Goal: Task Accomplishment & Management: Manage account settings

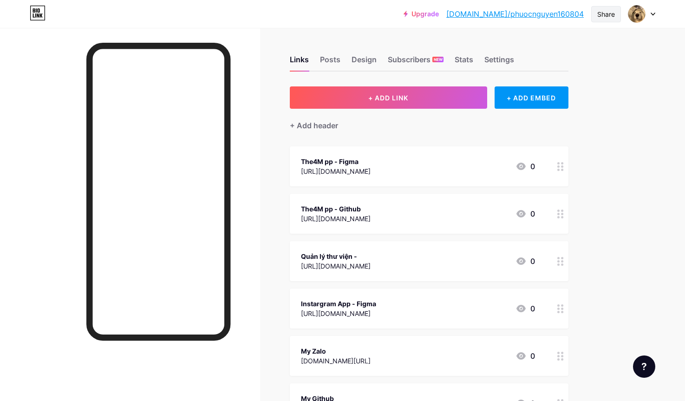
click at [606, 17] on div "Share" at bounding box center [606, 14] width 18 height 10
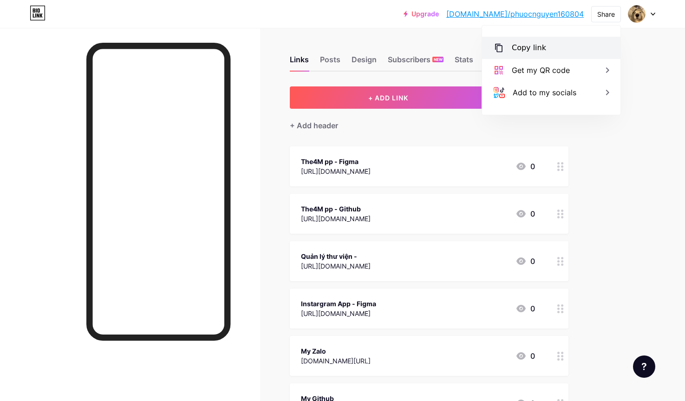
click at [556, 46] on div "Copy link" at bounding box center [551, 48] width 138 height 22
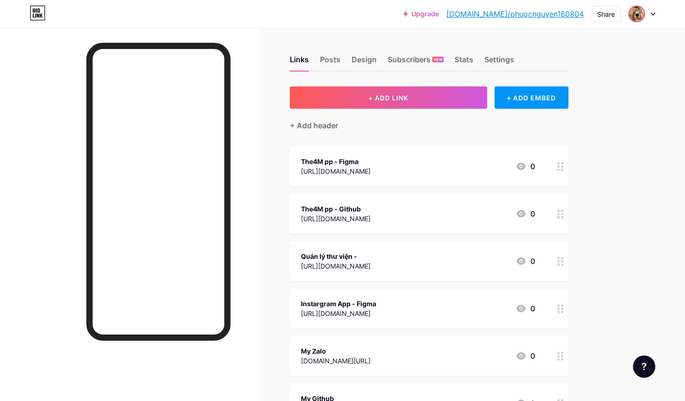
click at [634, 17] on img at bounding box center [637, 14] width 15 height 15
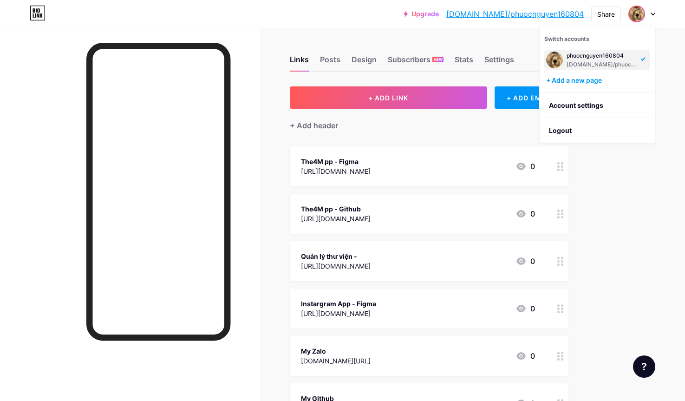
click at [590, 59] on div "phuocnguyen160804" at bounding box center [603, 55] width 72 height 7
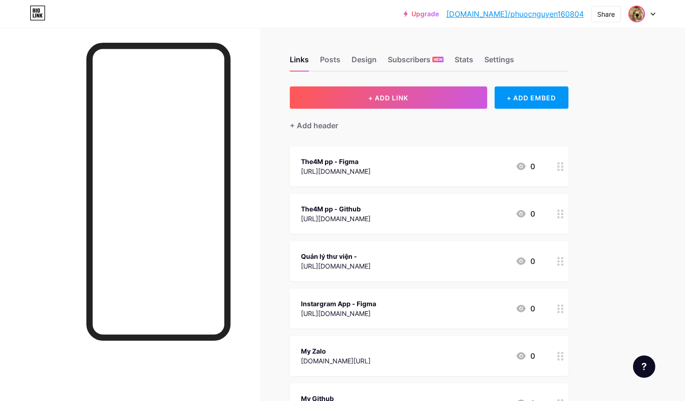
click at [634, 15] on img at bounding box center [637, 14] width 15 height 15
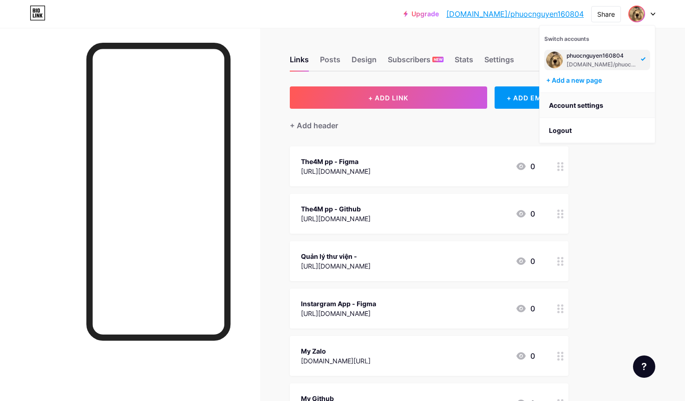
click at [564, 110] on link "Account settings" at bounding box center [597, 105] width 115 height 25
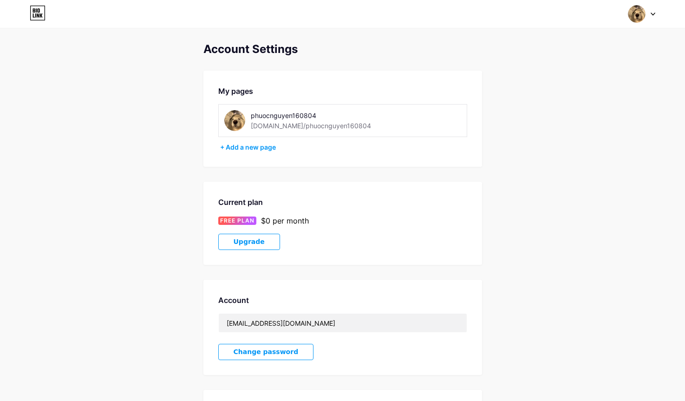
click at [287, 121] on div "[DOMAIN_NAME]/phuocnguyen160804" at bounding box center [311, 126] width 120 height 10
click at [286, 111] on div "phuocnguyen160804" at bounding box center [316, 116] width 131 height 10
click at [235, 114] on img at bounding box center [234, 120] width 21 height 21
click at [239, 120] on img at bounding box center [234, 120] width 21 height 21
click at [238, 119] on img at bounding box center [234, 120] width 21 height 21
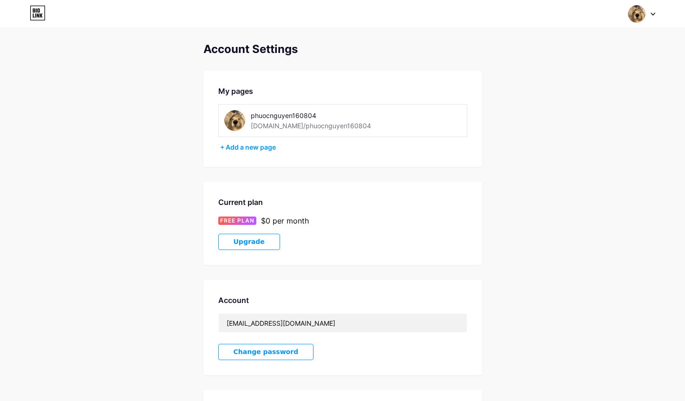
click at [238, 119] on img at bounding box center [234, 120] width 21 height 21
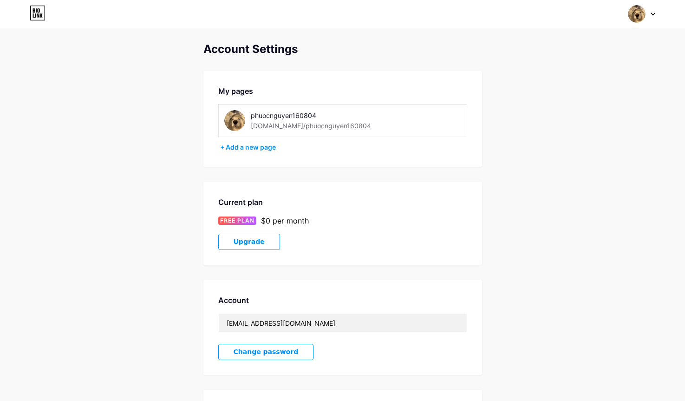
click at [275, 113] on div "phuocnguyen160804" at bounding box center [316, 116] width 131 height 10
click at [267, 125] on div "[DOMAIN_NAME]/phuocnguyen160804" at bounding box center [311, 126] width 120 height 10
click at [223, 121] on div "phuocnguyen160804 [DOMAIN_NAME]/phuocnguyen160804" at bounding box center [342, 120] width 249 height 33
click at [256, 120] on div "phuocnguyen160804 [DOMAIN_NAME]/phuocnguyen160804" at bounding box center [316, 120] width 131 height 21
click at [243, 120] on img at bounding box center [234, 120] width 21 height 21
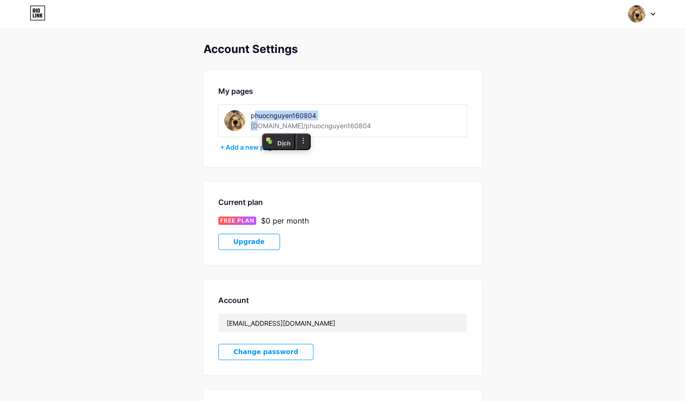
click at [233, 120] on img at bounding box center [234, 120] width 21 height 21
click at [235, 118] on img at bounding box center [234, 120] width 21 height 21
click at [332, 118] on div "phuocnguyen160804" at bounding box center [316, 116] width 131 height 10
click at [347, 125] on div "phuocnguyen160804 [DOMAIN_NAME]/phuocnguyen160804" at bounding box center [316, 120] width 131 height 21
click at [630, 18] on img at bounding box center [637, 14] width 18 height 18
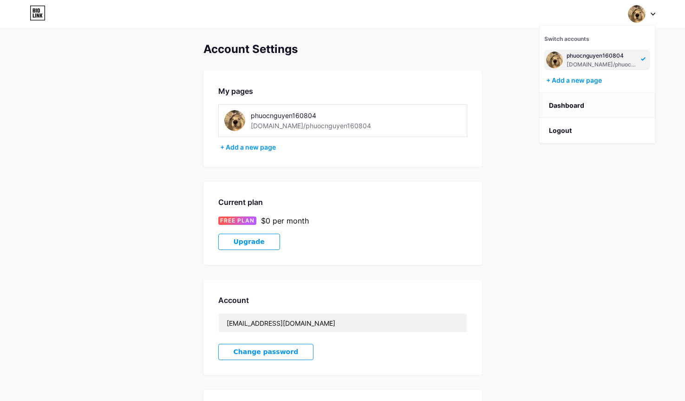
click at [564, 105] on link "Dashboard" at bounding box center [597, 105] width 115 height 25
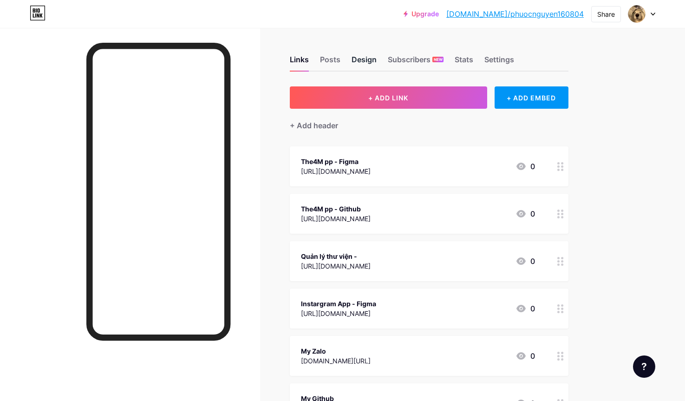
click at [361, 59] on div "Design" at bounding box center [364, 62] width 25 height 17
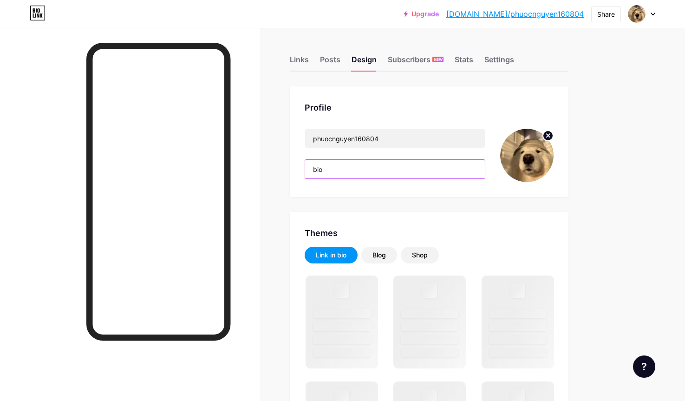
click at [354, 171] on input "bio" at bounding box center [395, 169] width 180 height 19
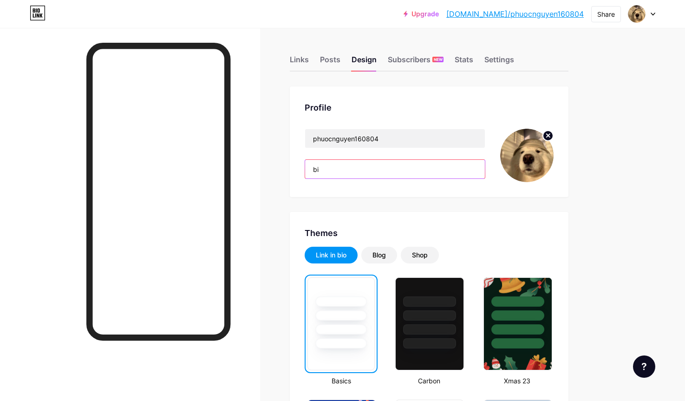
type input "b"
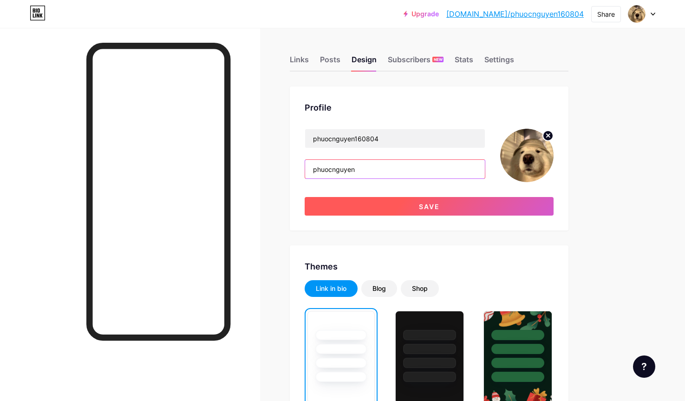
type input "phuocnguyen"
click at [389, 206] on button "Save" at bounding box center [429, 206] width 249 height 19
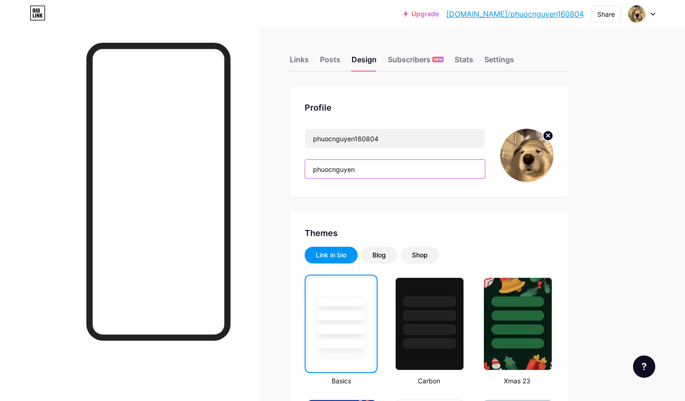
click at [373, 167] on input "phuocnguyen" at bounding box center [395, 169] width 180 height 19
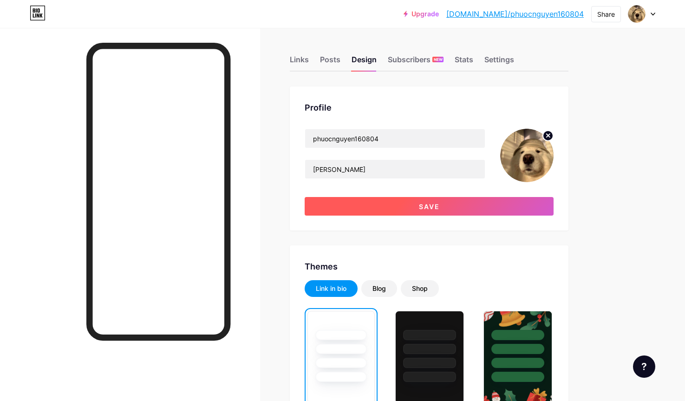
click at [375, 203] on button "Save" at bounding box center [429, 206] width 249 height 19
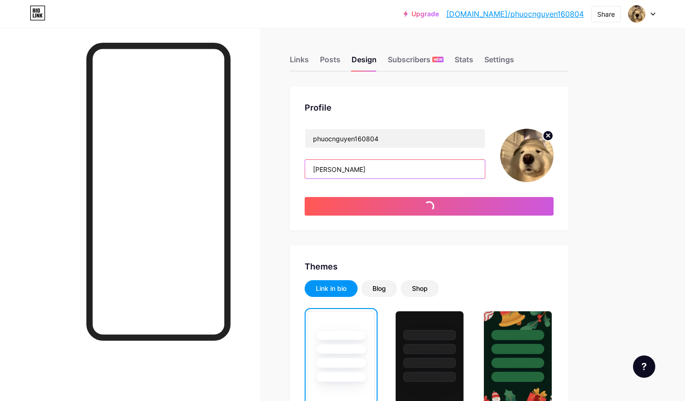
click at [360, 176] on input "[PERSON_NAME]" at bounding box center [395, 169] width 180 height 19
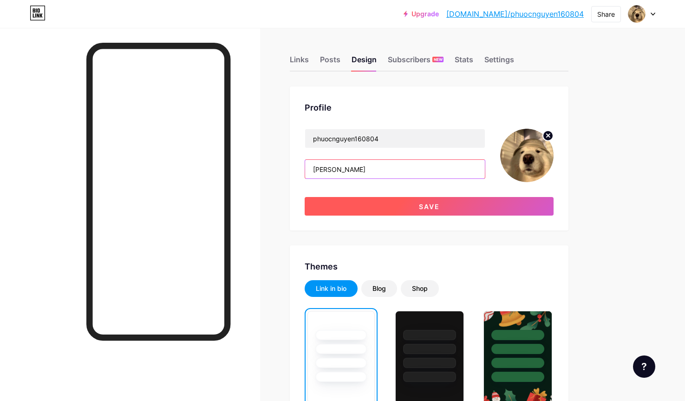
type input "[PERSON_NAME]"
click at [376, 206] on button "Save" at bounding box center [429, 206] width 249 height 19
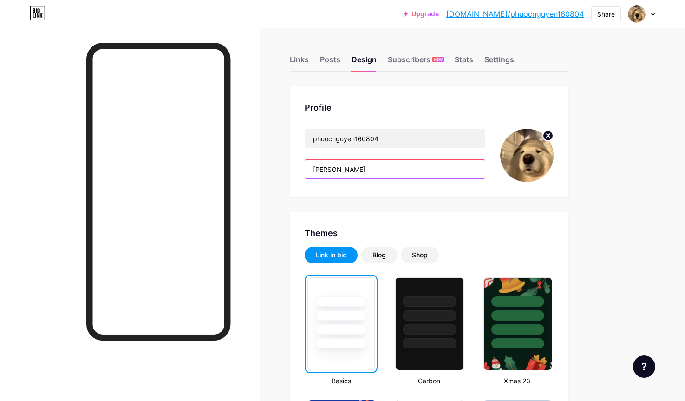
click at [385, 164] on input "[PERSON_NAME]" at bounding box center [395, 169] width 180 height 19
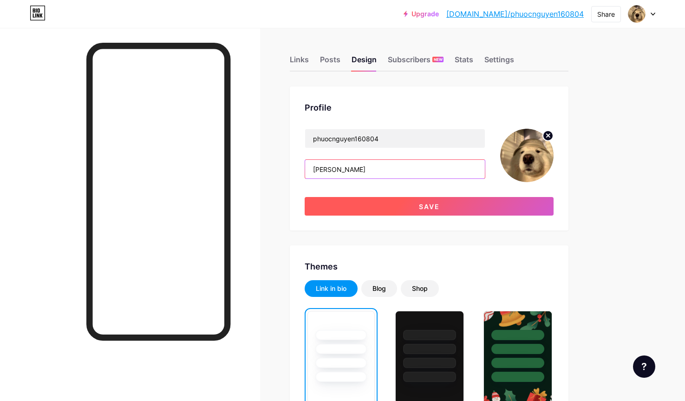
type input "[PERSON_NAME]"
click at [376, 200] on button "Save" at bounding box center [429, 206] width 249 height 19
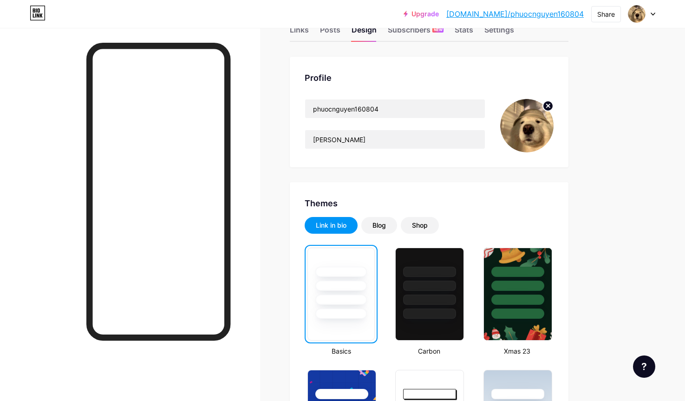
scroll to position [46, 0]
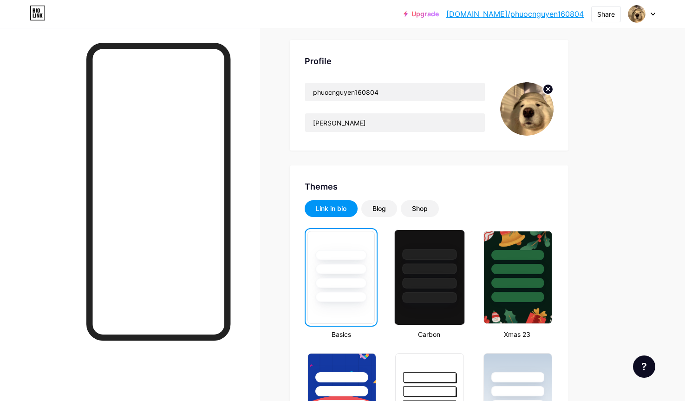
click at [444, 269] on div at bounding box center [430, 268] width 54 height 11
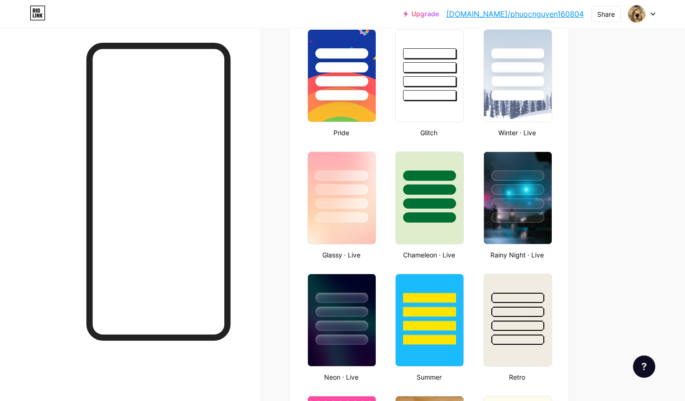
scroll to position [325, 0]
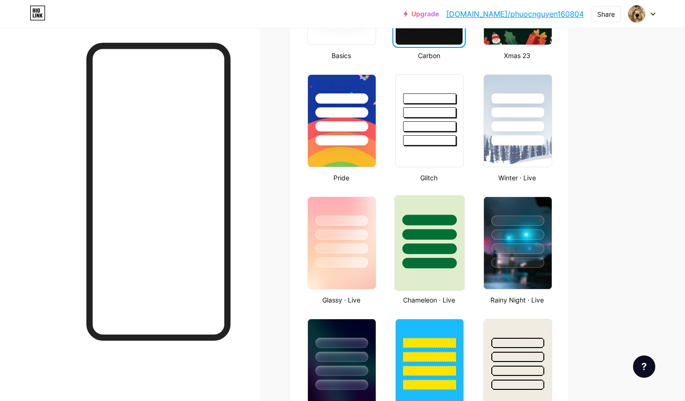
click at [436, 224] on div at bounding box center [430, 220] width 54 height 11
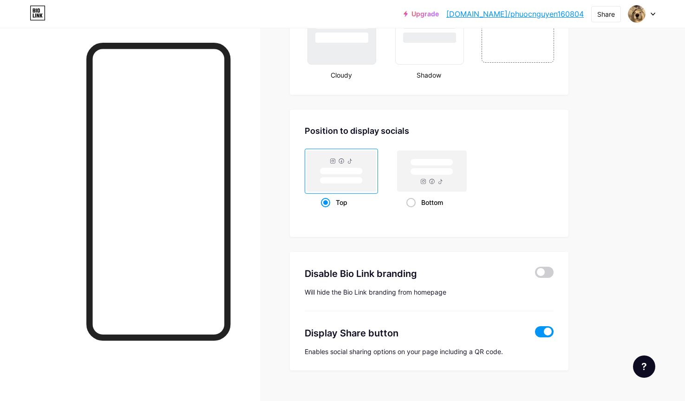
scroll to position [1161, 0]
click at [412, 203] on span at bounding box center [411, 201] width 9 height 9
click at [412, 210] on input "Bottom" at bounding box center [410, 213] width 6 height 6
radio input "true"
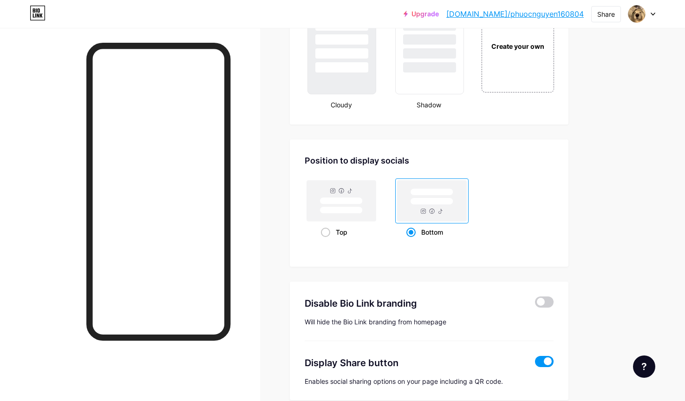
scroll to position [1115, 0]
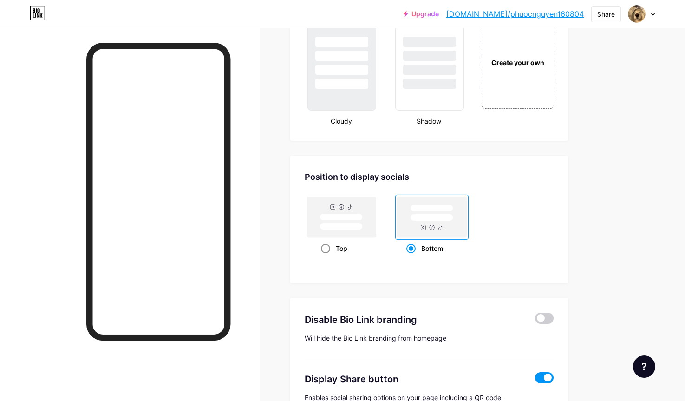
click at [320, 247] on div "Top" at bounding box center [341, 248] width 73 height 17
click at [321, 257] on input "Top" at bounding box center [324, 260] width 6 height 6
radio input "true"
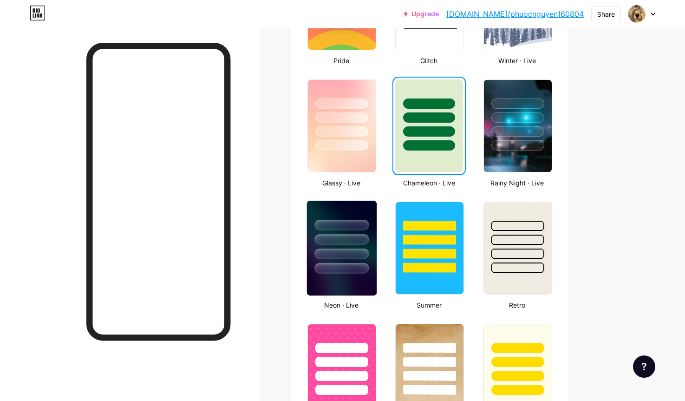
scroll to position [372, 0]
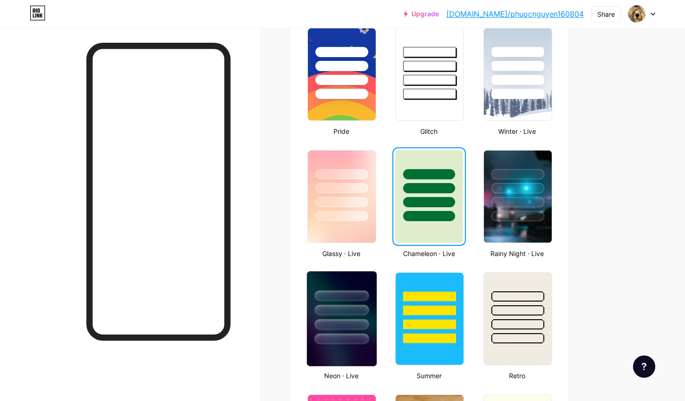
click at [355, 309] on div at bounding box center [342, 310] width 54 height 11
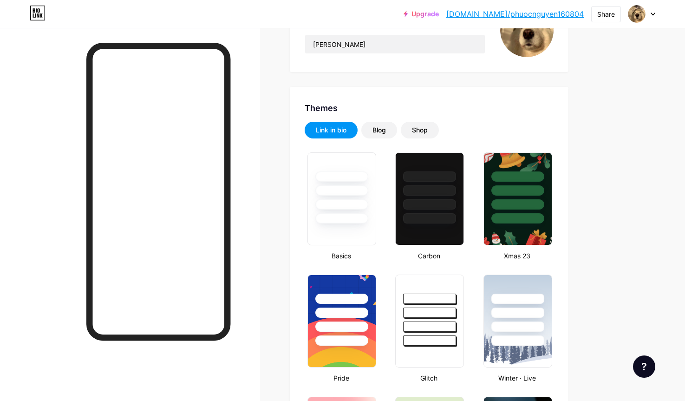
scroll to position [93, 0]
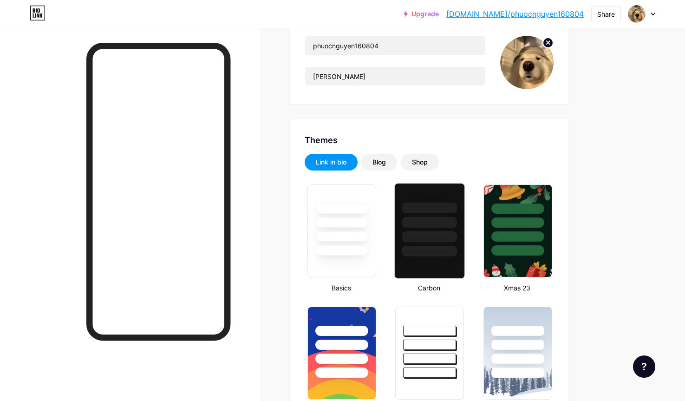
click at [429, 242] on div at bounding box center [430, 220] width 70 height 73
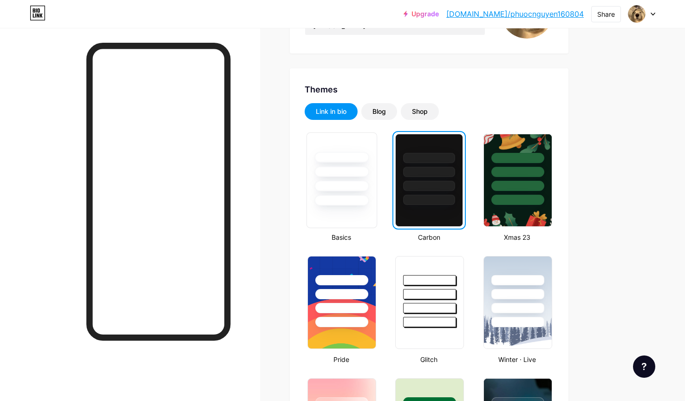
scroll to position [139, 0]
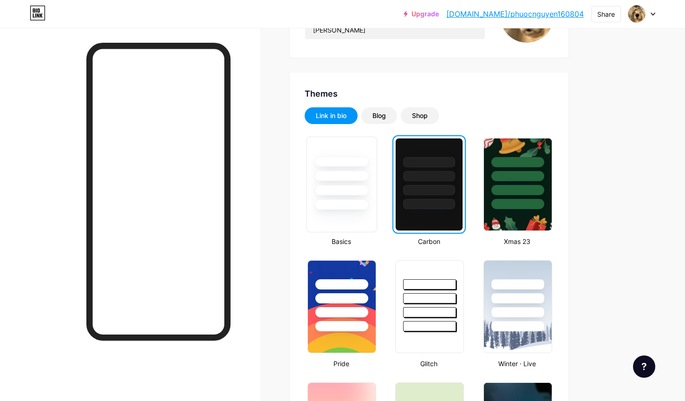
click at [355, 187] on div at bounding box center [342, 190] width 54 height 11
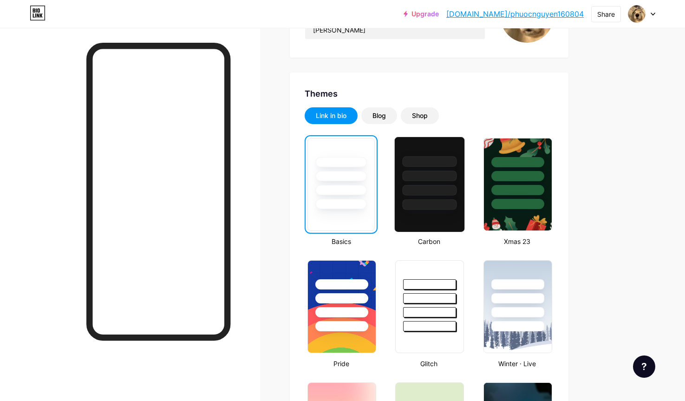
click at [452, 173] on div at bounding box center [430, 176] width 54 height 11
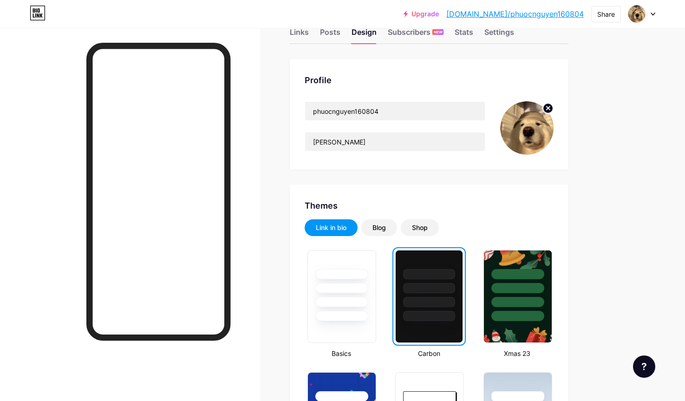
scroll to position [0, 0]
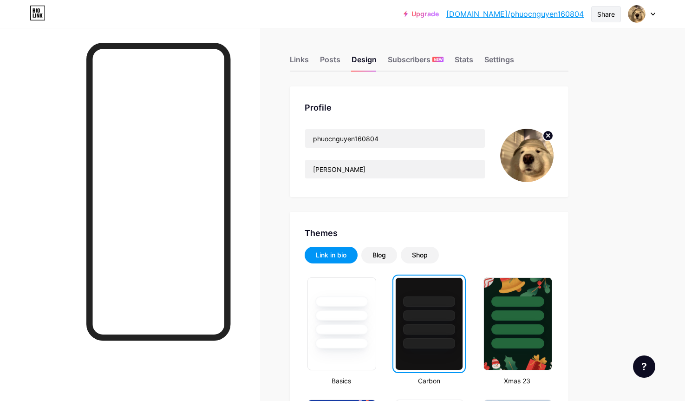
click at [602, 19] on div "Share" at bounding box center [606, 14] width 18 height 10
click at [569, 40] on div "Copy link" at bounding box center [551, 48] width 138 height 22
click at [334, 59] on div "Posts" at bounding box center [330, 62] width 20 height 17
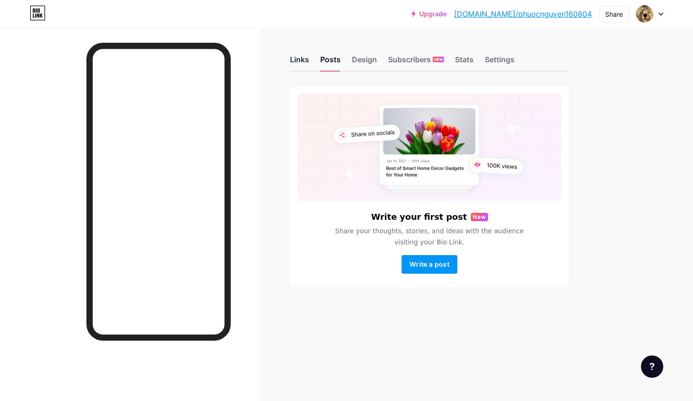
click at [302, 59] on div "Links" at bounding box center [299, 62] width 19 height 17
